Goal: Task Accomplishment & Management: Manage account settings

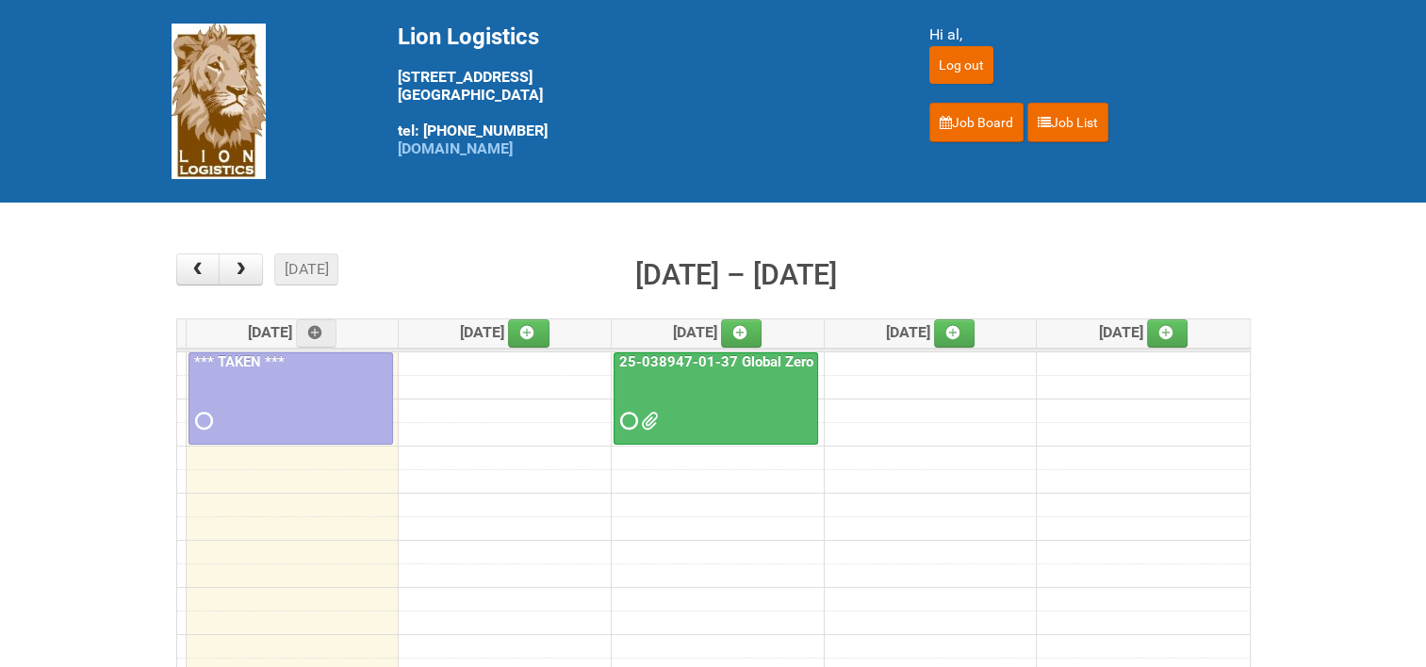
click at [750, 353] on link "25-038947-01-37 Global Zero Sugar Tea Test" at bounding box center [765, 361] width 300 height 17
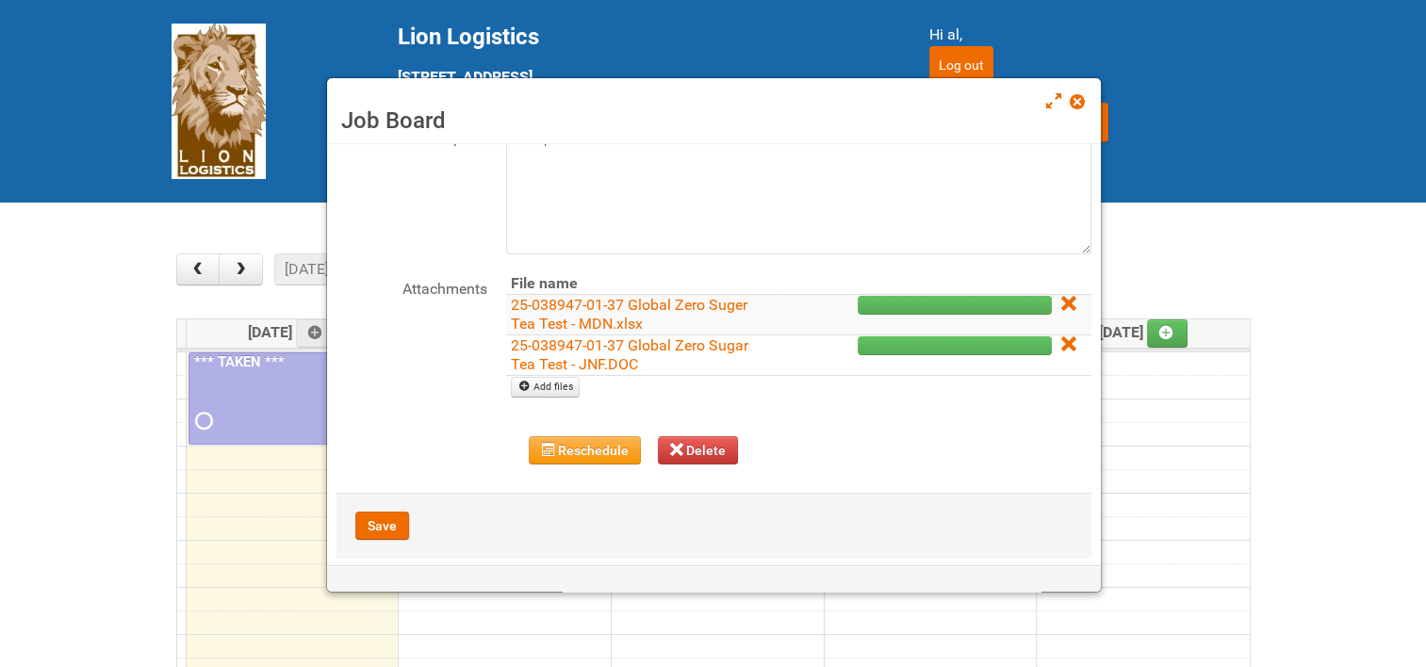
scroll to position [149, 0]
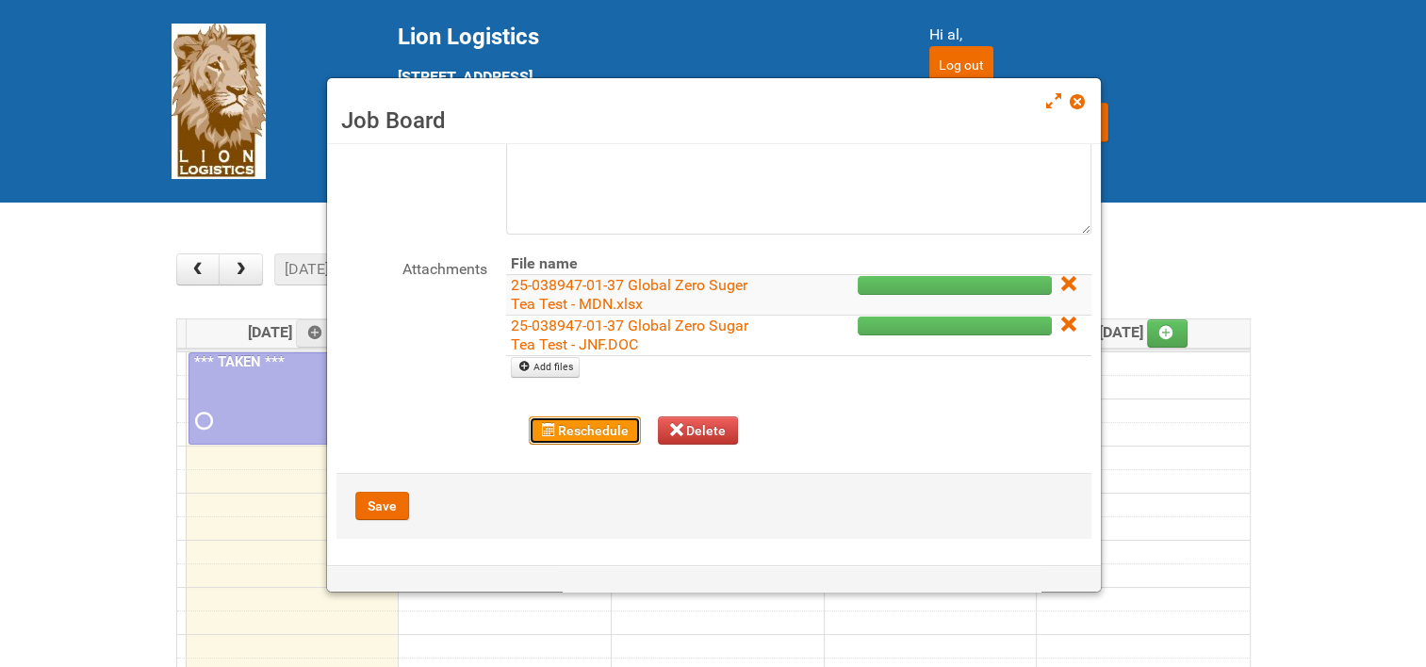
click at [585, 424] on button "Reschedule" at bounding box center [585, 430] width 112 height 28
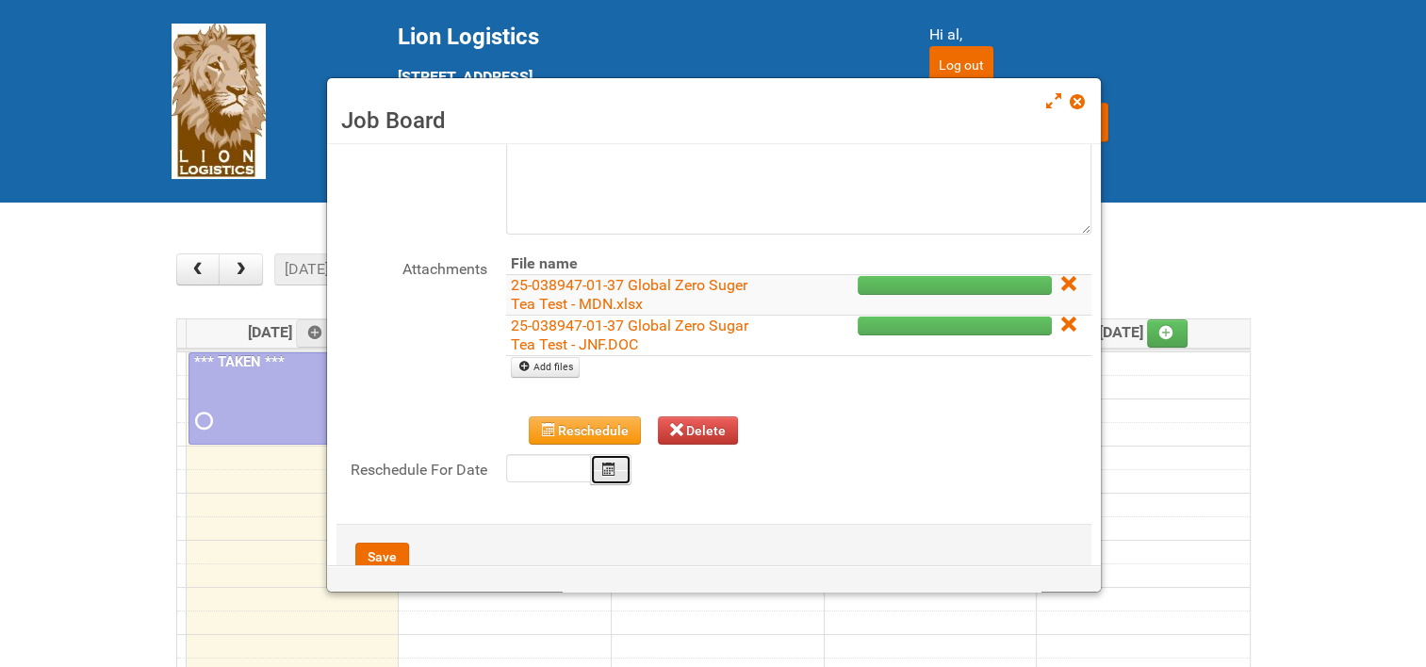
click at [599, 466] on button "Calendar" at bounding box center [610, 469] width 41 height 31
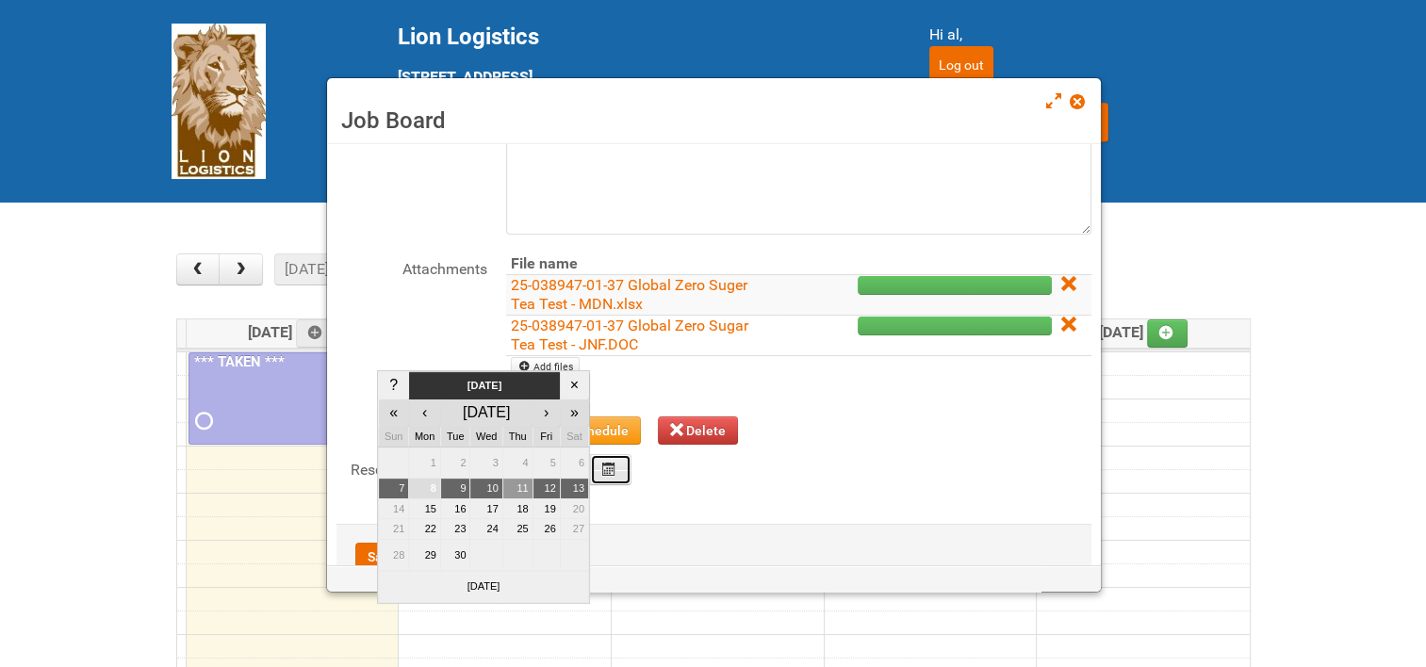
click at [519, 486] on td "11" at bounding box center [517, 489] width 30 height 21
type input "[DATE]"
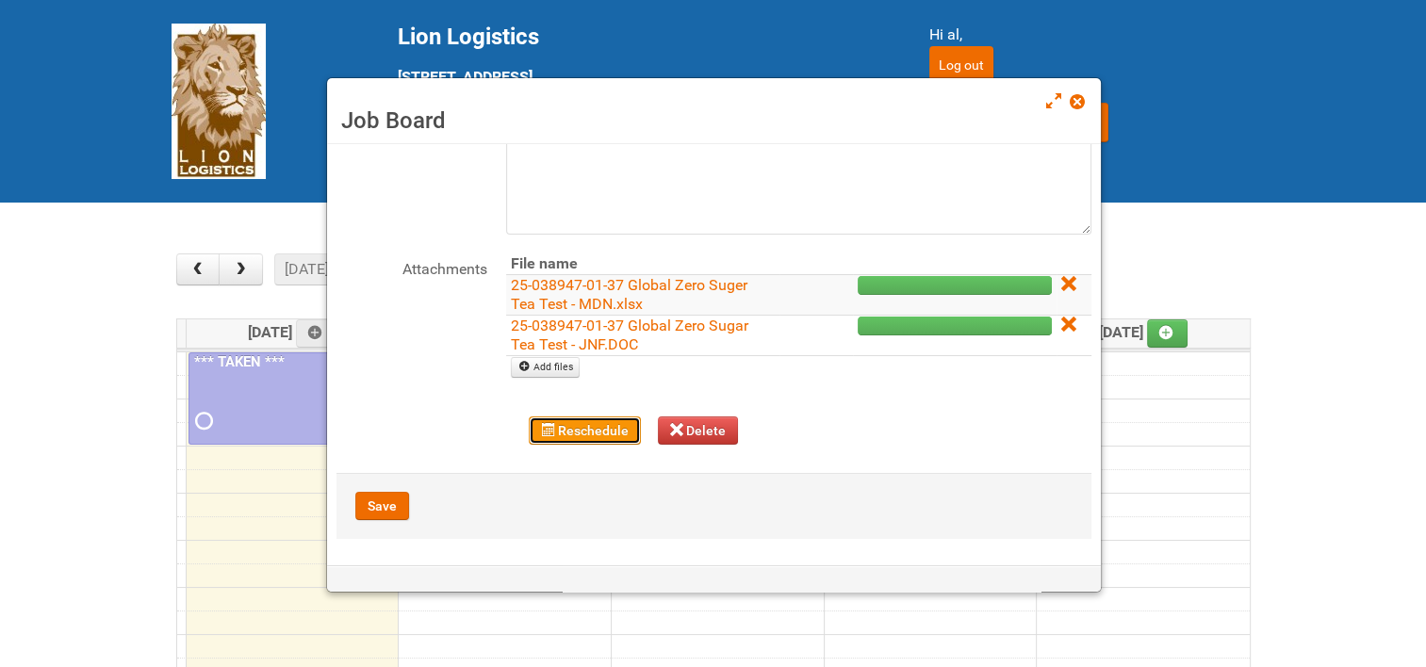
click at [580, 423] on button "Reschedule" at bounding box center [585, 430] width 112 height 28
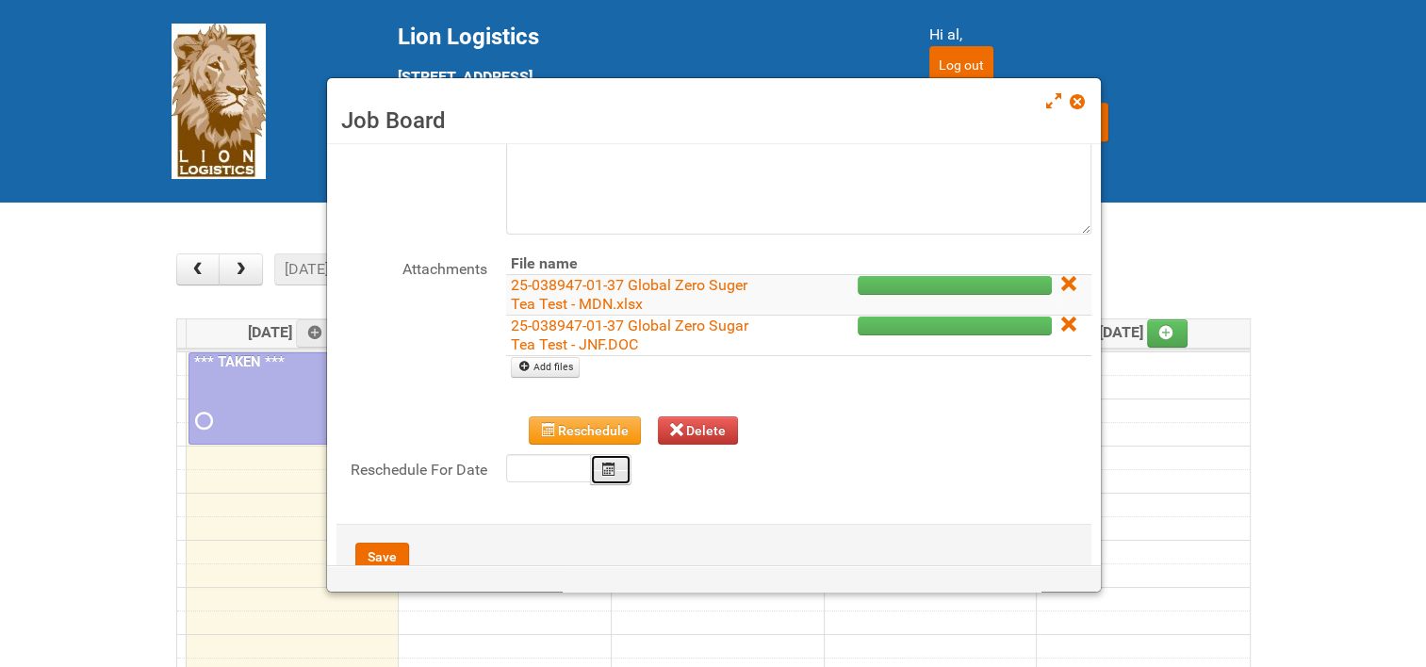
click at [611, 459] on button "Calendar" at bounding box center [610, 469] width 41 height 31
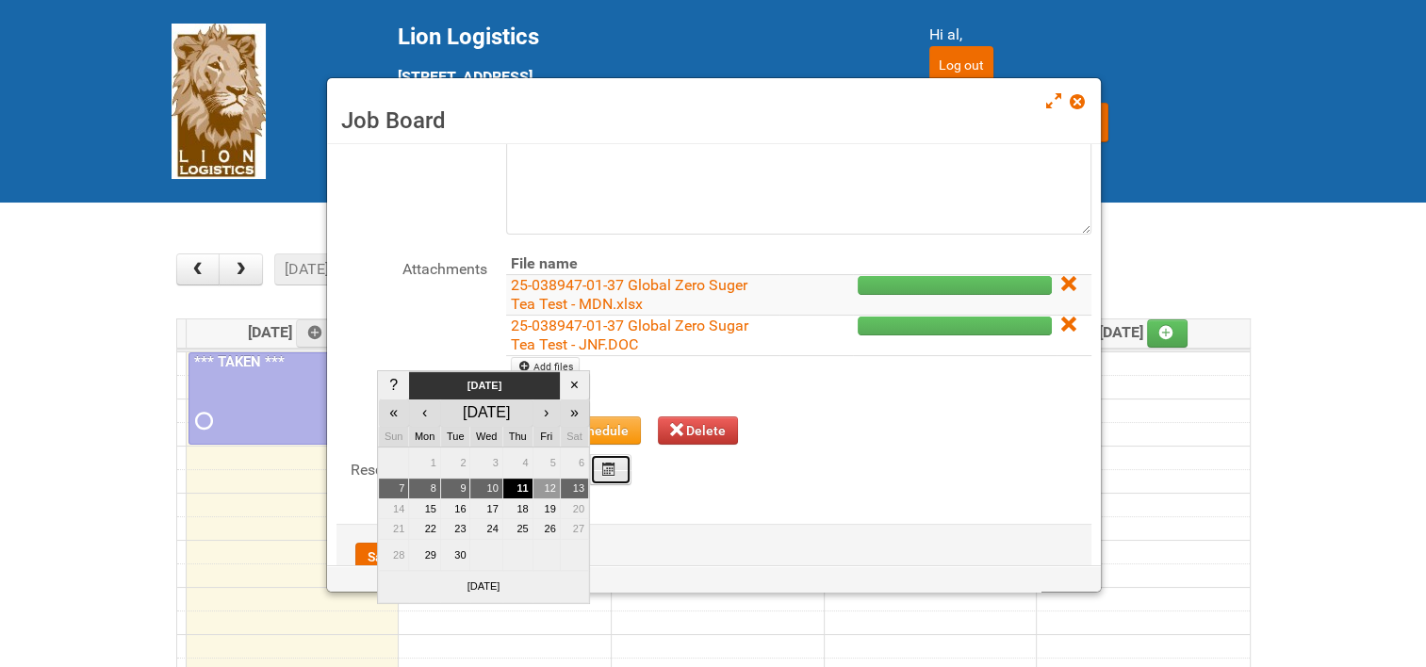
click at [547, 484] on td "12" at bounding box center [545, 489] width 27 height 21
type input "[DATE]"
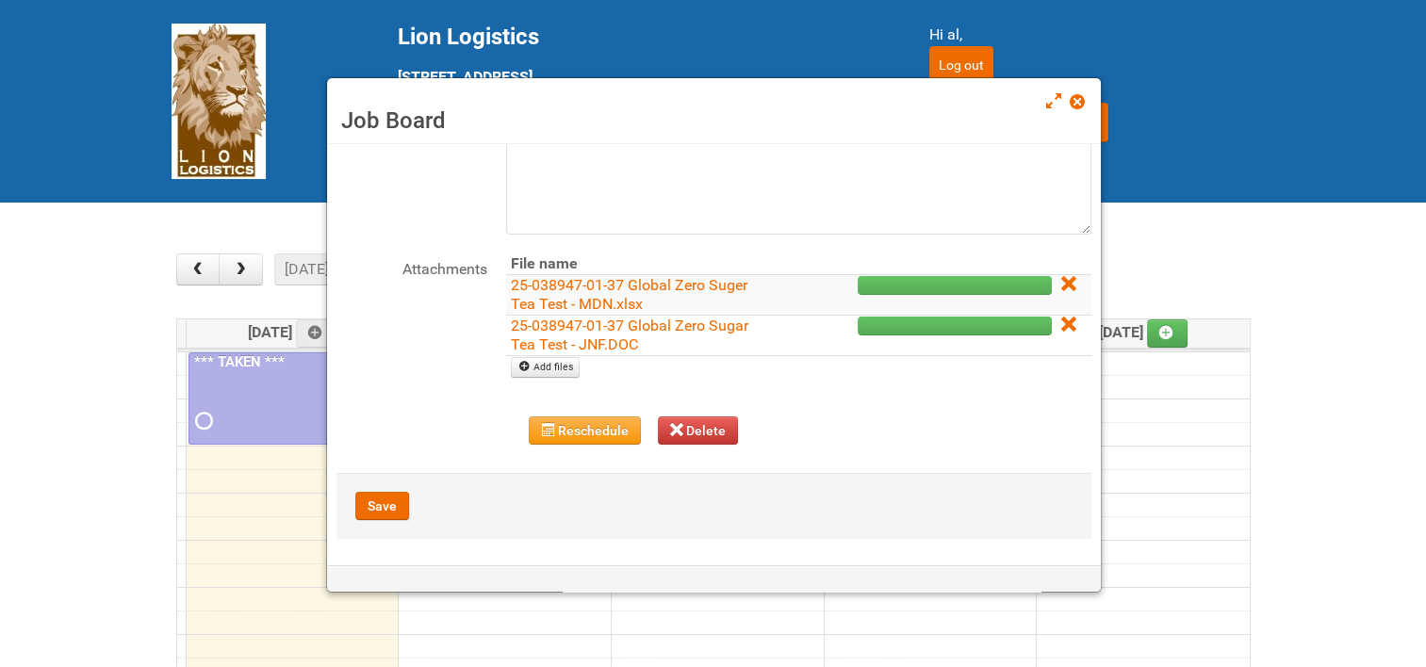
scroll to position [55, 0]
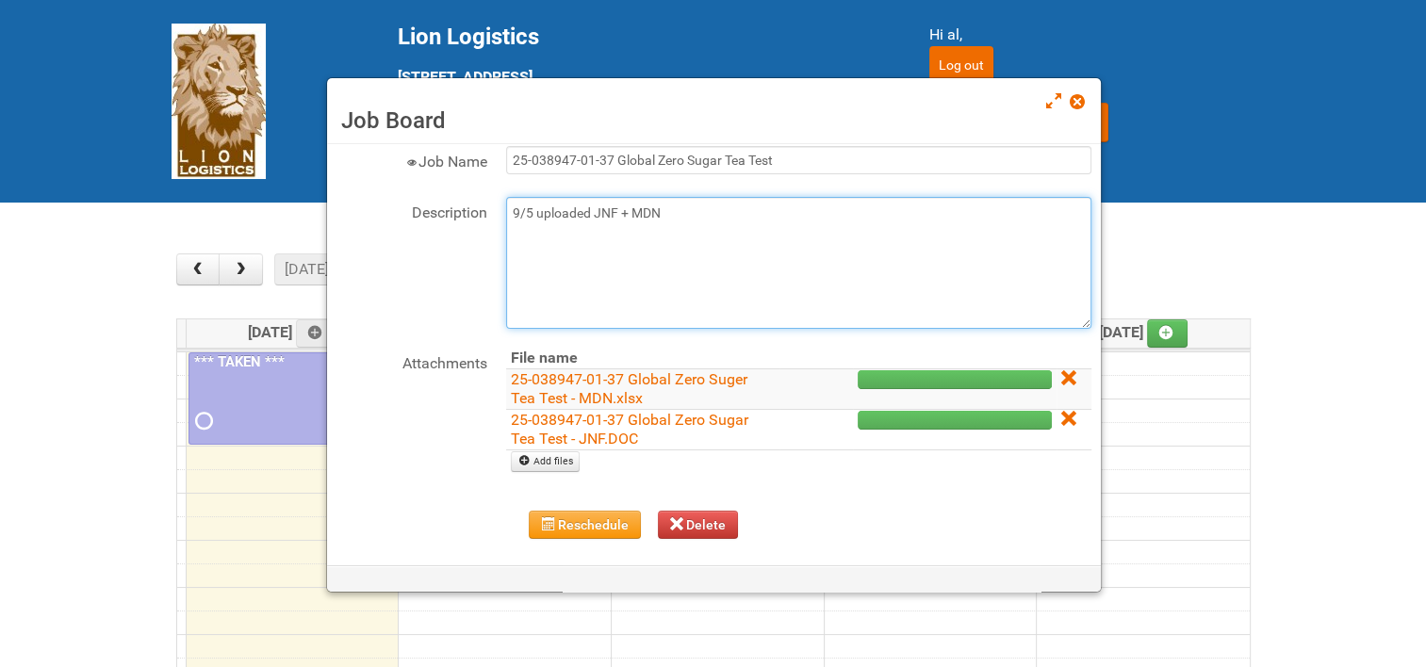
click at [686, 211] on textarea "9/5 uploaded JNF + MDN" at bounding box center [798, 263] width 585 height 132
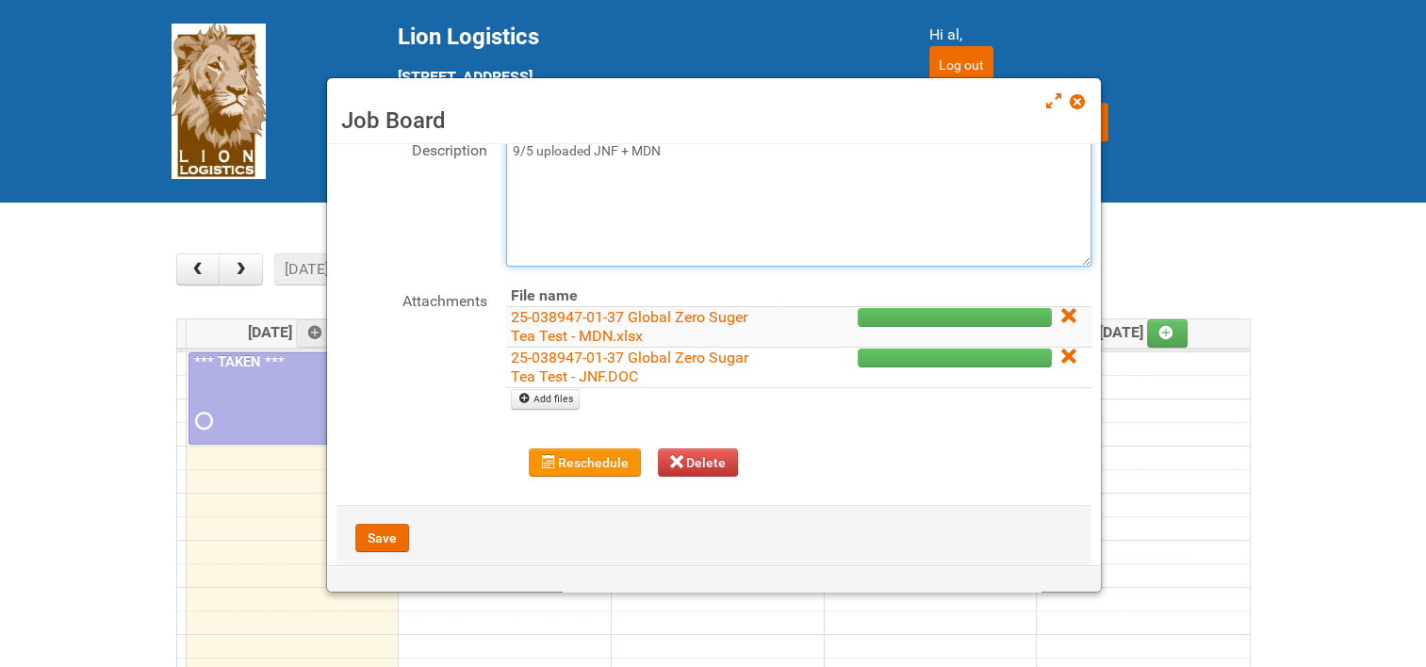
scroll to position [149, 0]
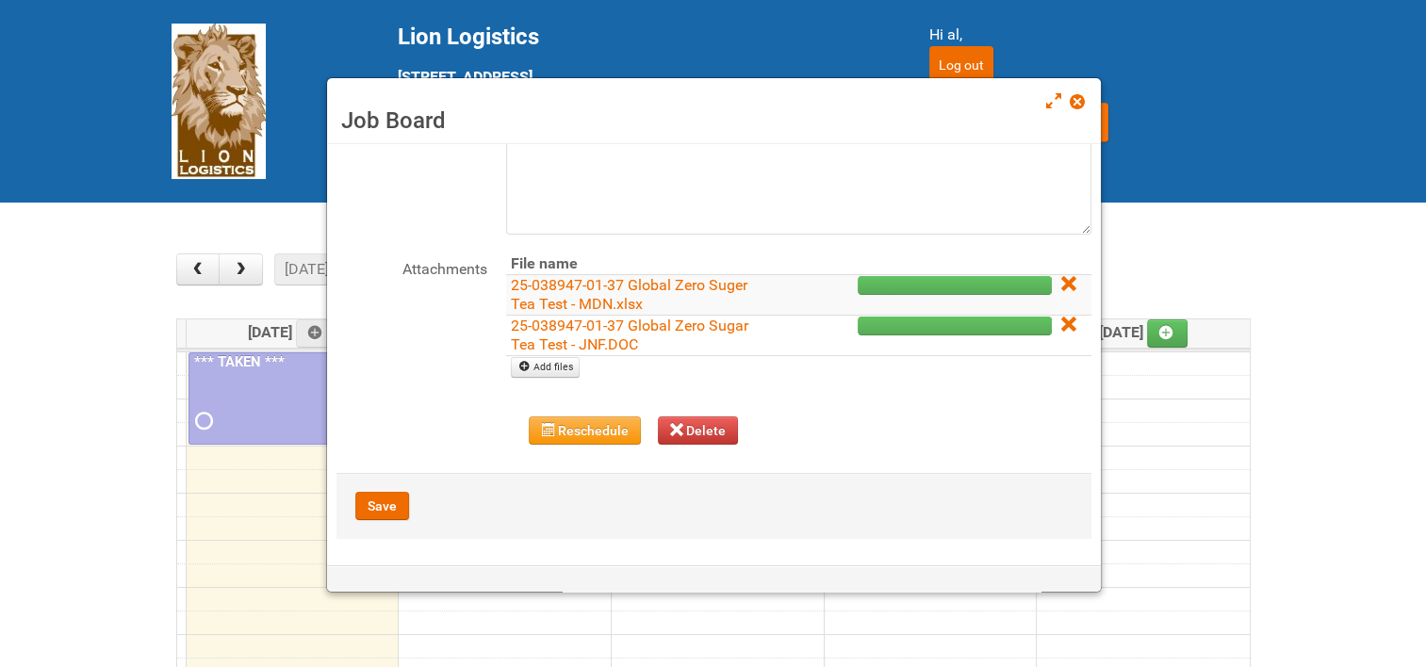
click at [1082, 105] on span at bounding box center [1075, 101] width 13 height 13
